Goal: Entertainment & Leisure: Consume media (video, audio)

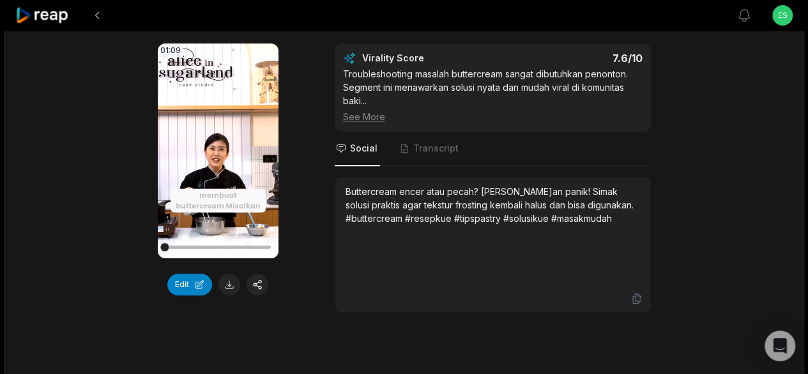
scroll to position [142, 0]
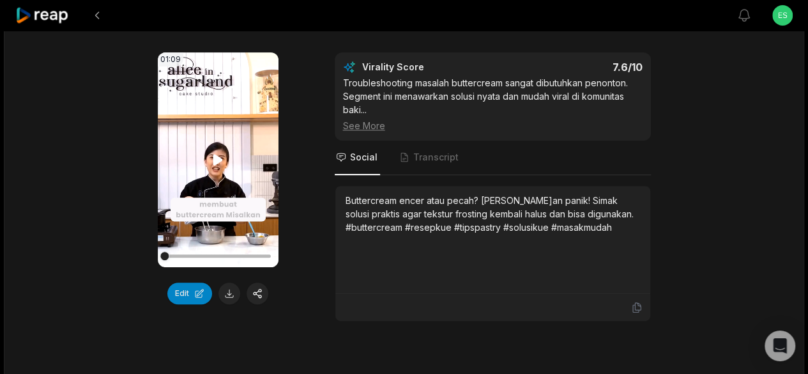
click at [217, 158] on icon at bounding box center [218, 159] width 10 height 11
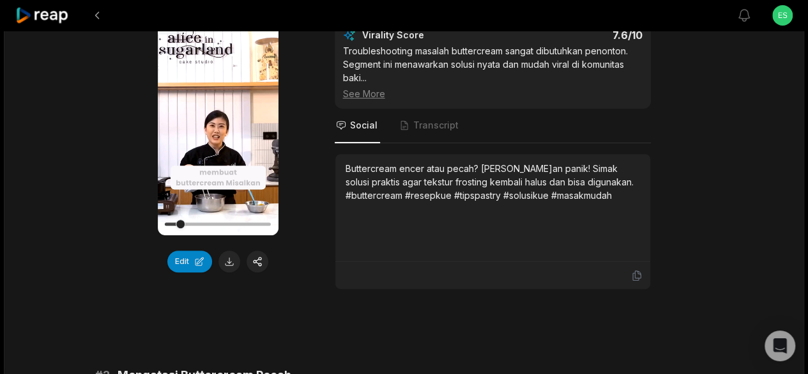
scroll to position [173, 0]
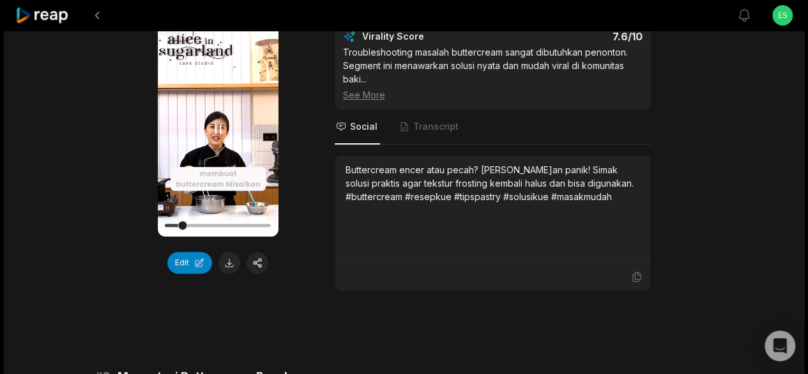
click at [219, 127] on icon at bounding box center [217, 128] width 15 height 15
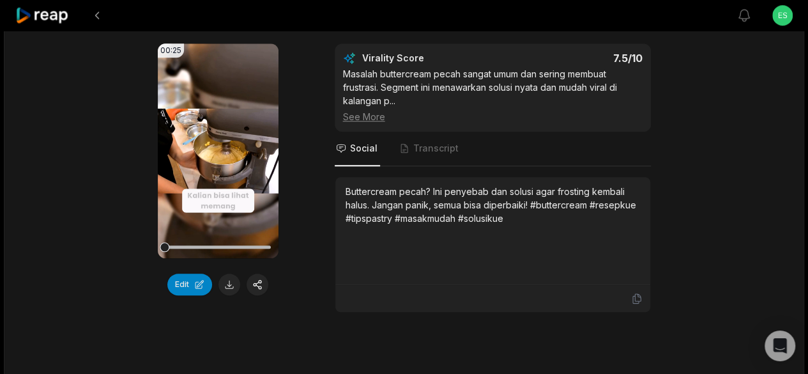
scroll to position [540, 0]
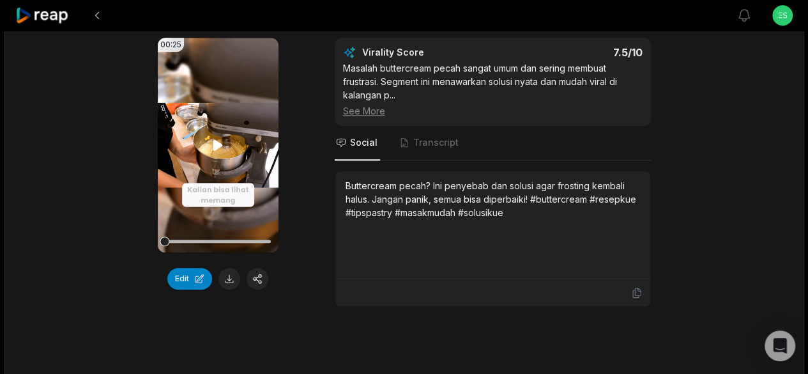
click at [224, 151] on video "Your browser does not support mp4 format." at bounding box center [218, 145] width 121 height 215
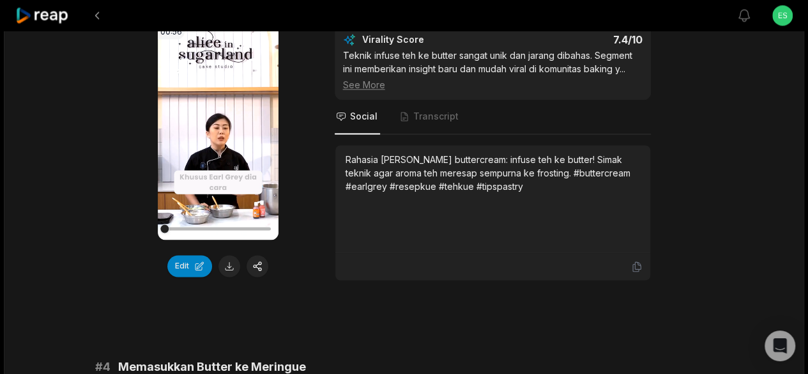
scroll to position [938, 0]
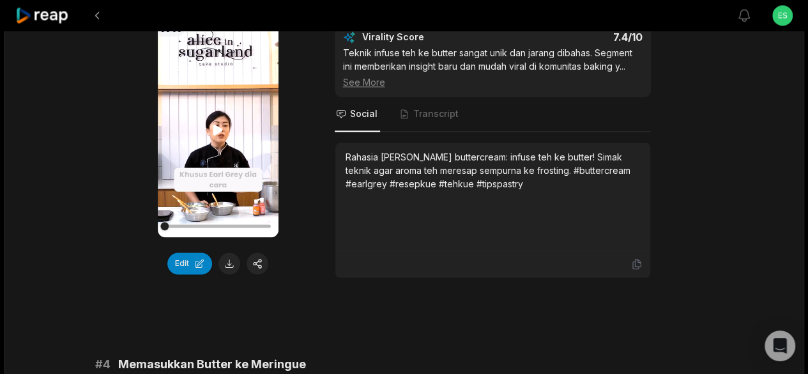
click at [218, 132] on icon at bounding box center [217, 129] width 15 height 15
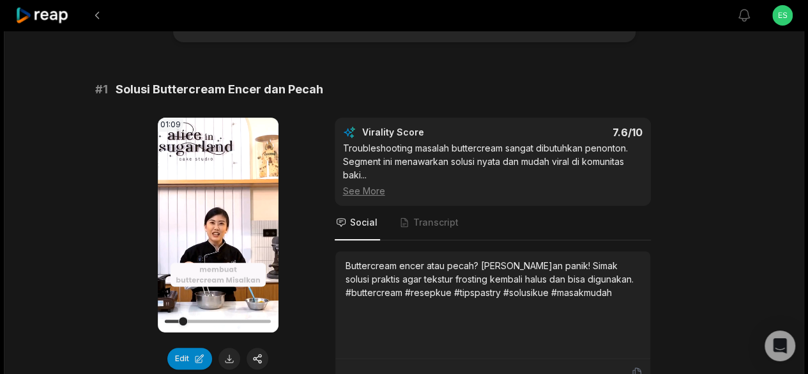
scroll to position [0, 0]
